Goal: Information Seeking & Learning: Understand process/instructions

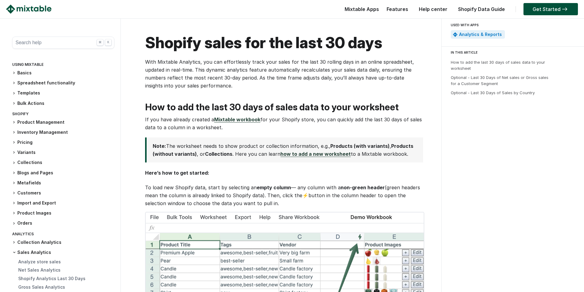
click at [238, 120] on link "Mixtable workbook" at bounding box center [237, 119] width 46 height 6
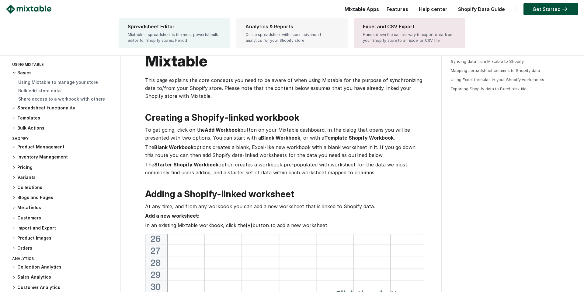
click at [272, 29] on div "Analytics & Reports" at bounding box center [292, 26] width 93 height 7
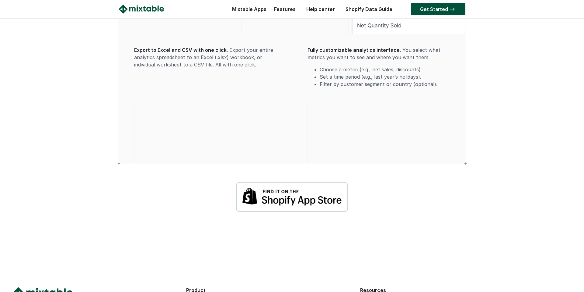
scroll to position [547, 0]
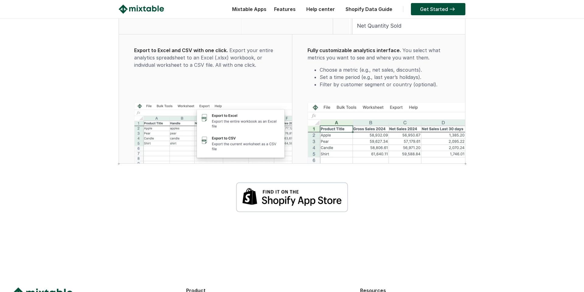
click at [276, 212] on img at bounding box center [292, 197] width 112 height 30
